Goal: Information Seeking & Learning: Learn about a topic

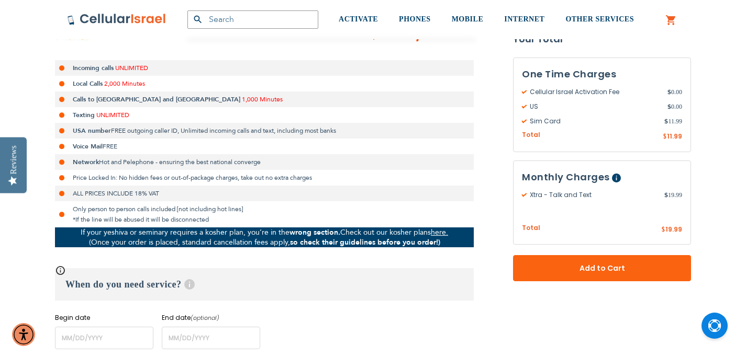
scroll to position [215, 0]
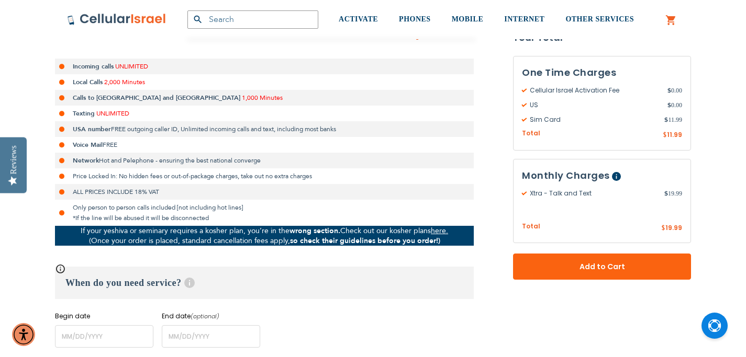
click at [130, 163] on span "Hot and Pelephone - ensuring the best national converge" at bounding box center [180, 160] width 162 height 8
click at [137, 173] on li "Price Locked In: No hidden fees or out-of-package charges, take out no extra ch…" at bounding box center [264, 176] width 419 height 16
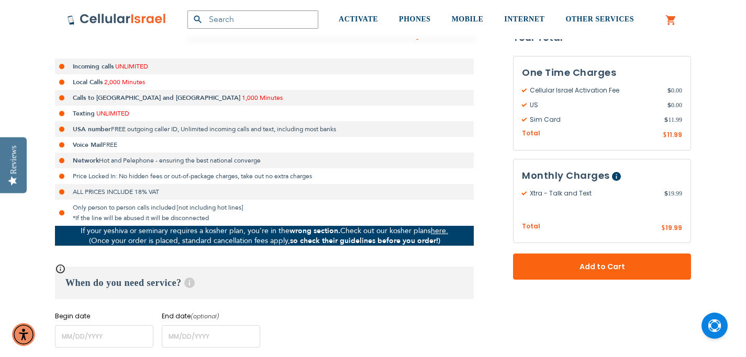
click at [138, 193] on li "ALL PRICES INCLUDE 18% VAT" at bounding box center [264, 192] width 419 height 16
click at [144, 199] on li "ALL PRICES INCLUDE 18% VAT" at bounding box center [264, 192] width 419 height 16
click at [148, 220] on li "Only person to person calls included [not including hot lines] *If the line wil…" at bounding box center [264, 213] width 419 height 26
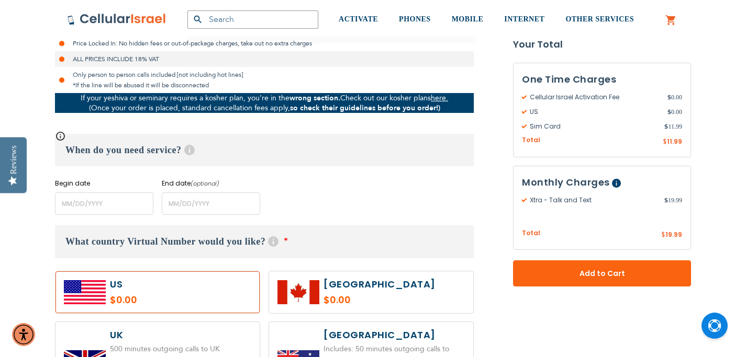
scroll to position [0, 0]
